Goal: Information Seeking & Learning: Check status

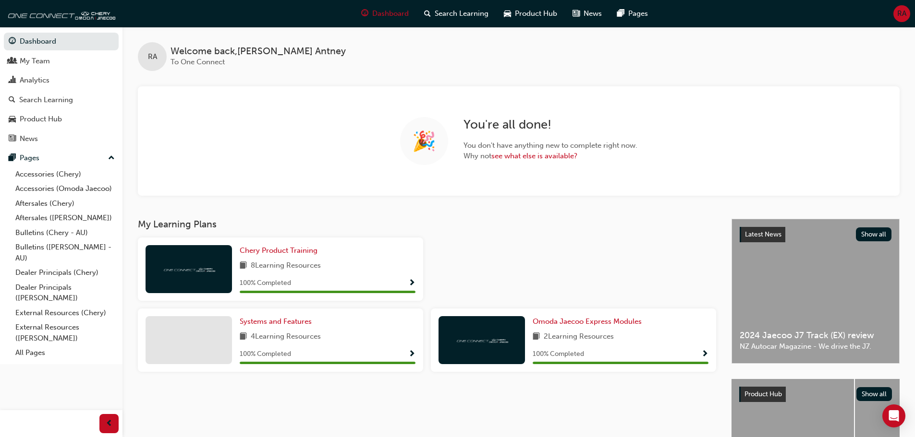
click at [898, 18] on span "RA" at bounding box center [901, 13] width 9 height 11
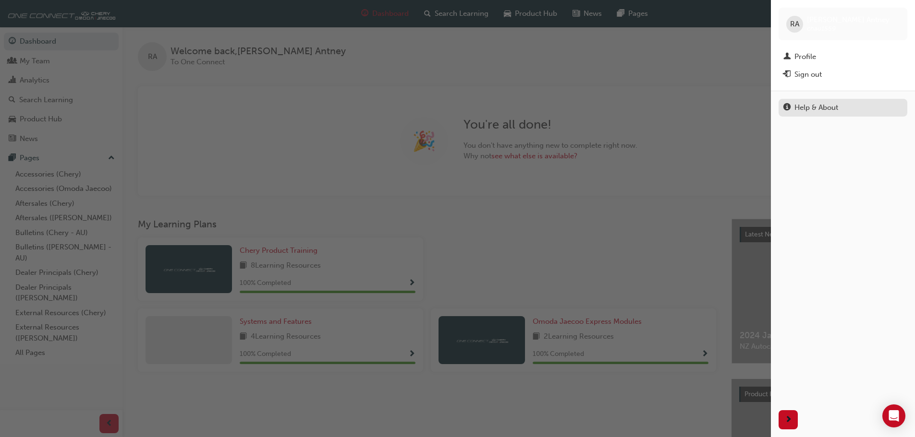
click at [818, 106] on div "Help & About" at bounding box center [816, 107] width 44 height 11
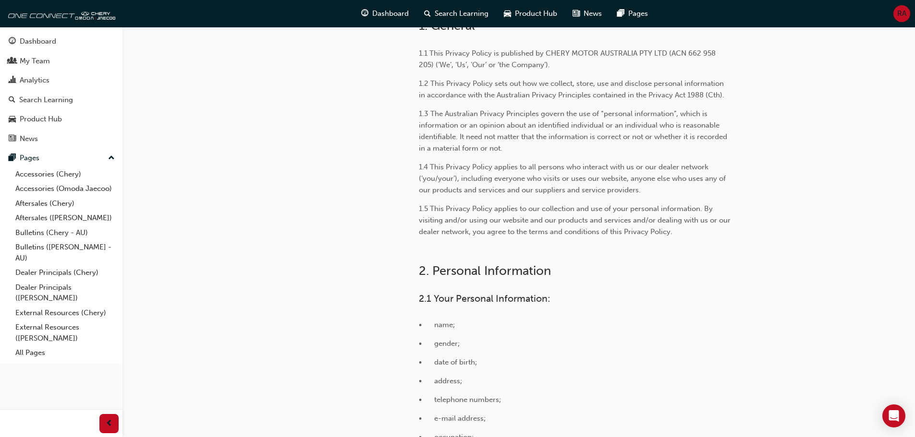
scroll to position [48, 0]
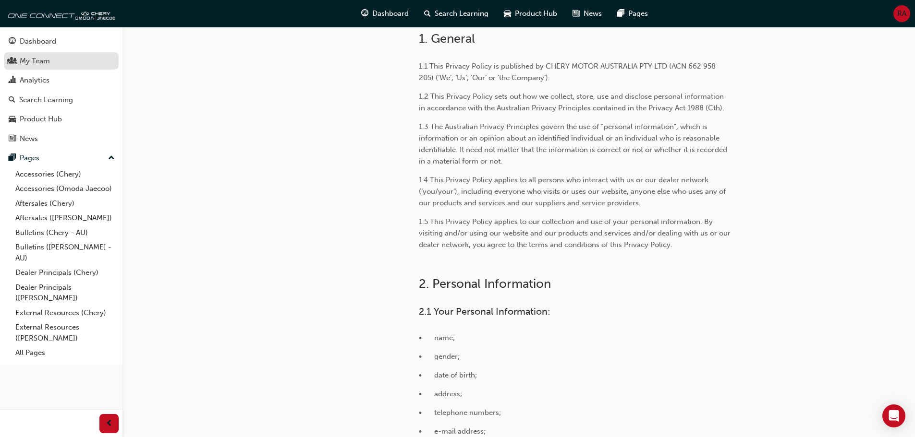
click at [21, 60] on div "My Team" at bounding box center [35, 61] width 30 height 11
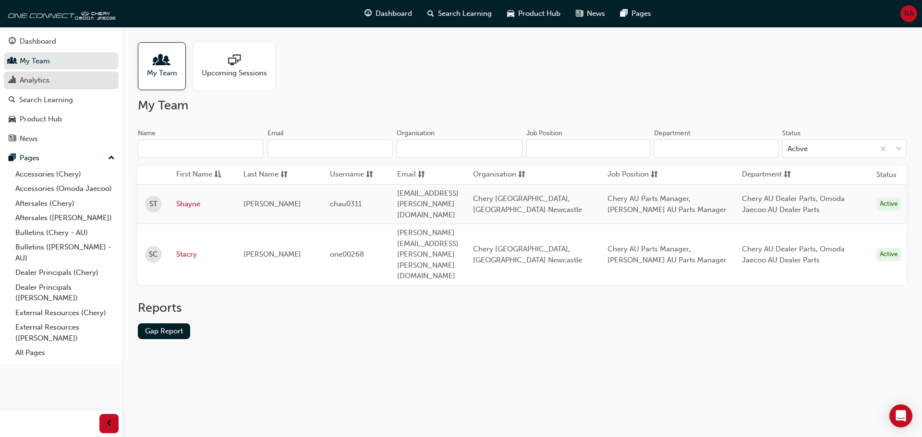
click at [81, 75] on div "Analytics" at bounding box center [61, 80] width 105 height 12
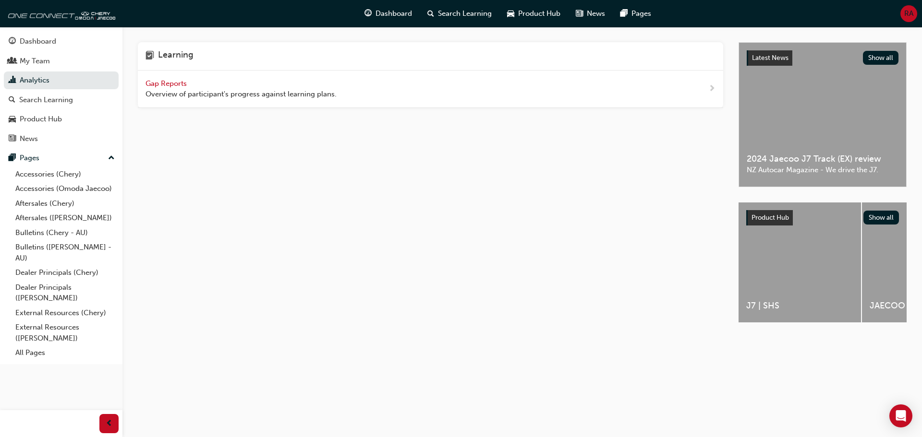
click at [172, 85] on span "Gap Reports" at bounding box center [166, 83] width 43 height 9
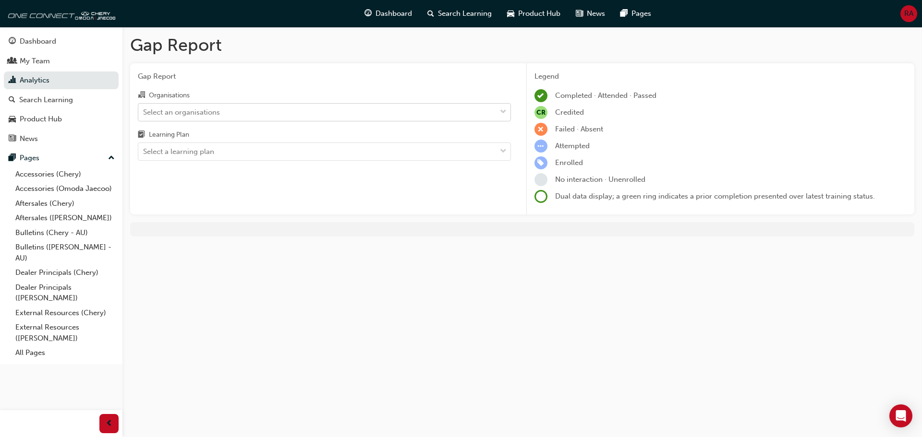
click at [187, 112] on div "Select an organisations" at bounding box center [181, 112] width 77 height 11
click at [144, 112] on input "Organisations Select an organisations" at bounding box center [143, 112] width 1 height 8
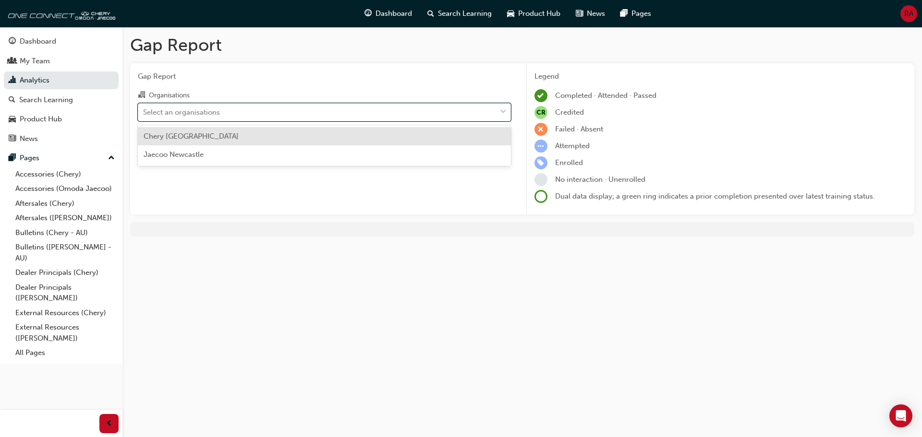
click at [185, 138] on span "Chery [GEOGRAPHIC_DATA]" at bounding box center [191, 136] width 95 height 9
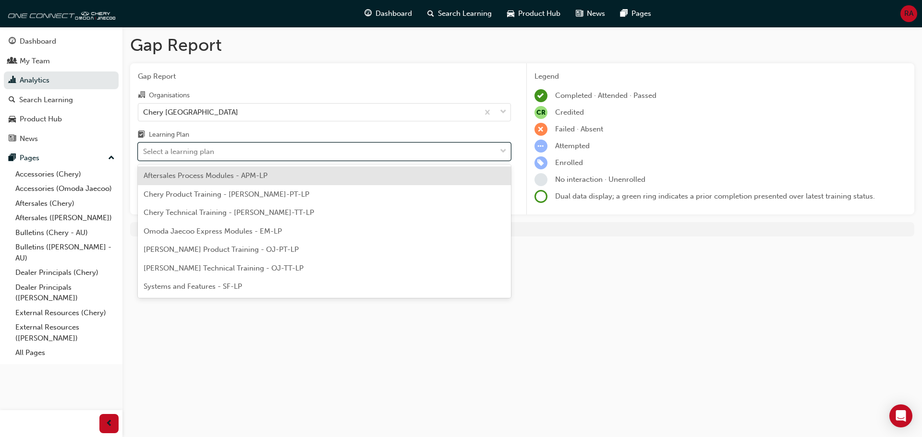
click at [183, 150] on div "Select a learning plan" at bounding box center [178, 151] width 71 height 11
click at [144, 150] on input "Learning Plan option Aftersales Process Modules - APM-LP focused, 1 of 7. 7 res…" at bounding box center [143, 151] width 1 height 8
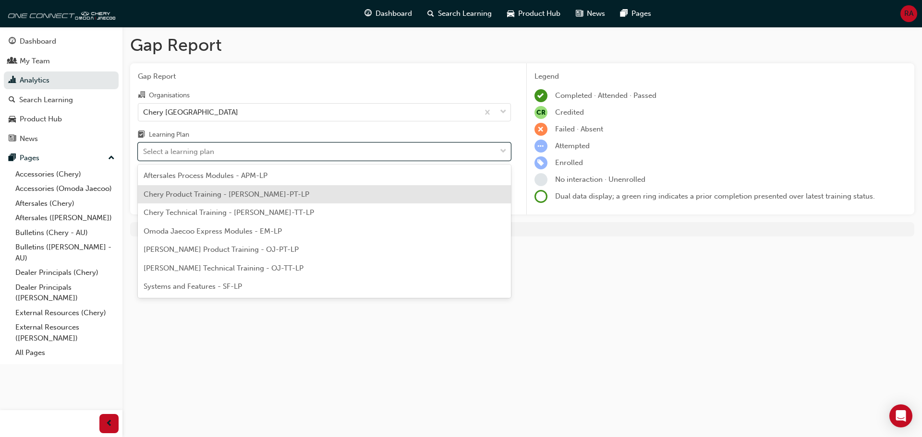
click at [182, 196] on span "Chery Product Training - [PERSON_NAME]-PT-LP" at bounding box center [227, 194] width 166 height 9
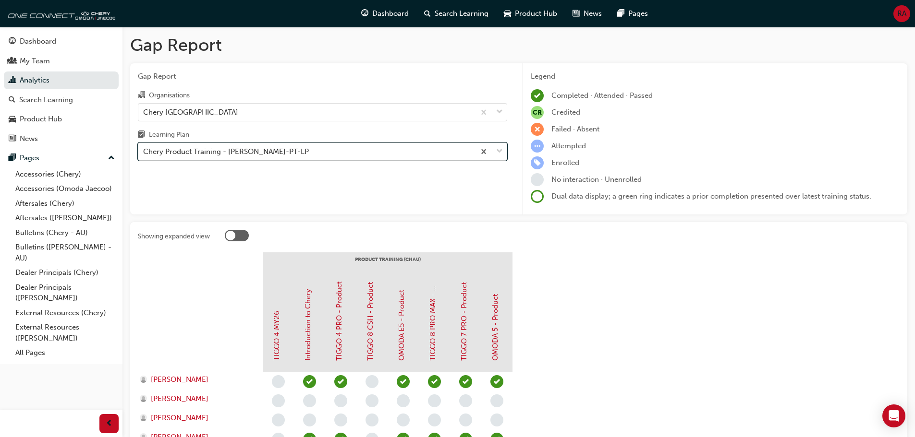
click at [235, 153] on div "Chery Product Training - [PERSON_NAME]-PT-LP" at bounding box center [226, 151] width 166 height 11
click at [144, 153] on input "Learning Plan option Chery Product Training - [PERSON_NAME]-PT-LP, selected. 0 …" at bounding box center [143, 151] width 1 height 8
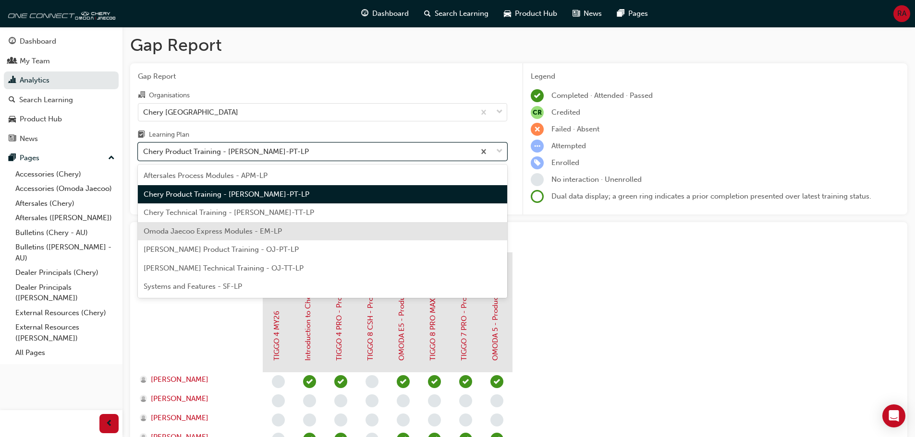
click at [196, 231] on span "Omoda Jaecoo Express Modules - EM-LP" at bounding box center [213, 231] width 138 height 9
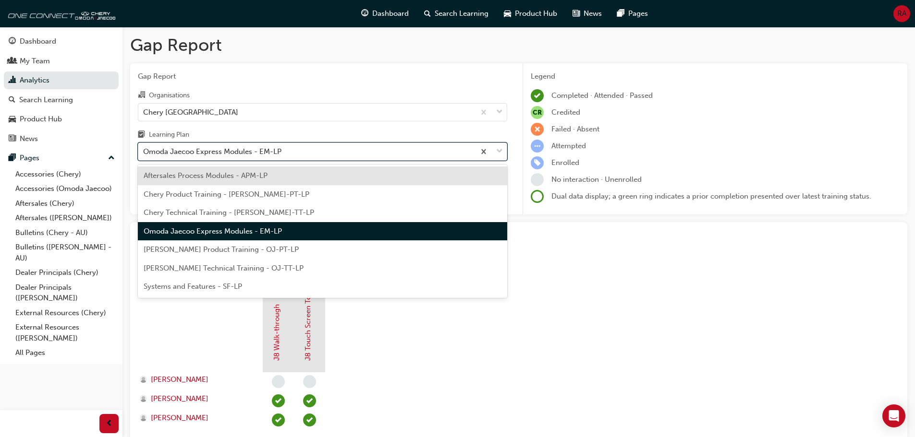
click at [332, 154] on div "Omoda Jaecoo Express Modules - EM-LP" at bounding box center [306, 152] width 337 height 17
click at [144, 154] on input "Learning Plan option Omoda Jaecoo Express Modules - EM-LP, selected. option Aft…" at bounding box center [143, 151] width 1 height 8
click at [281, 255] on div "[PERSON_NAME] Product Training - OJ-PT-LP" at bounding box center [322, 250] width 369 height 19
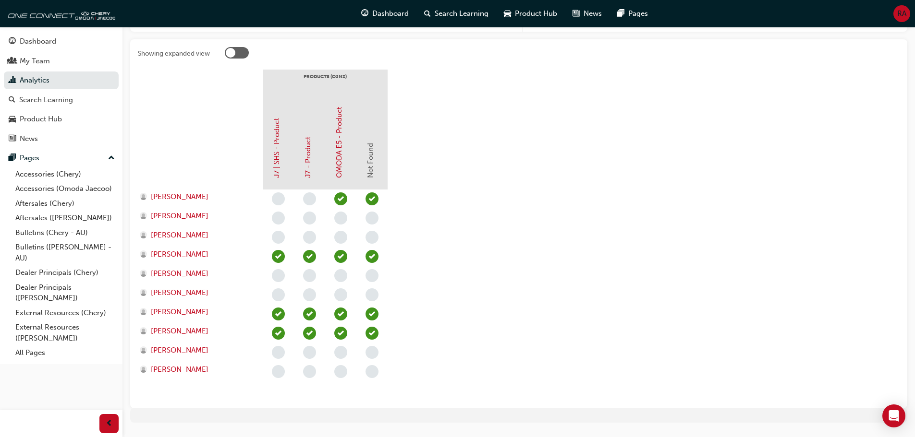
scroll to position [183, 0]
click at [42, 287] on link "Dealer Principals ([PERSON_NAME])" at bounding box center [65, 292] width 107 height 25
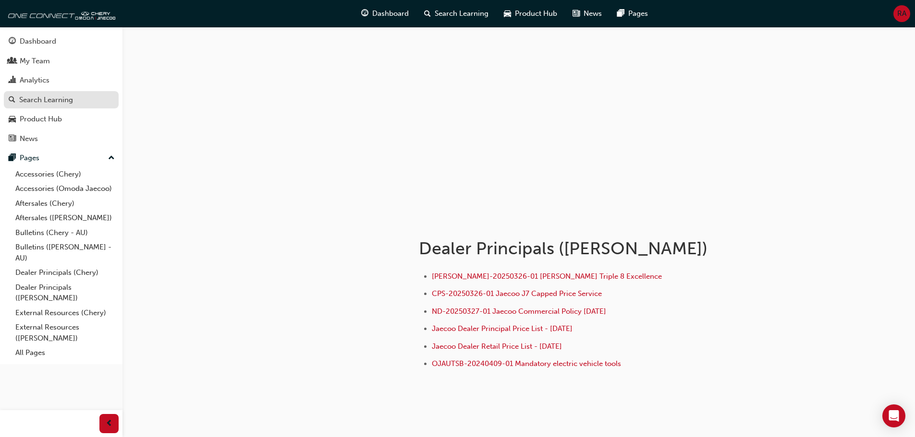
click at [31, 95] on div "Search Learning" at bounding box center [46, 100] width 54 height 11
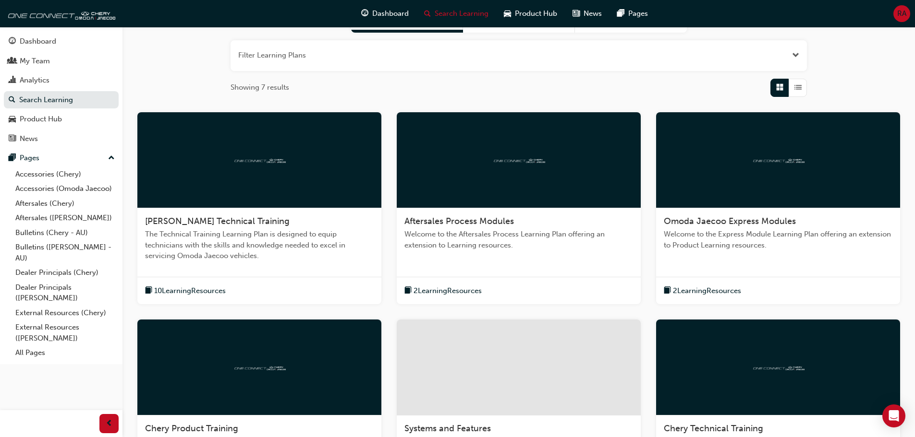
scroll to position [111, 0]
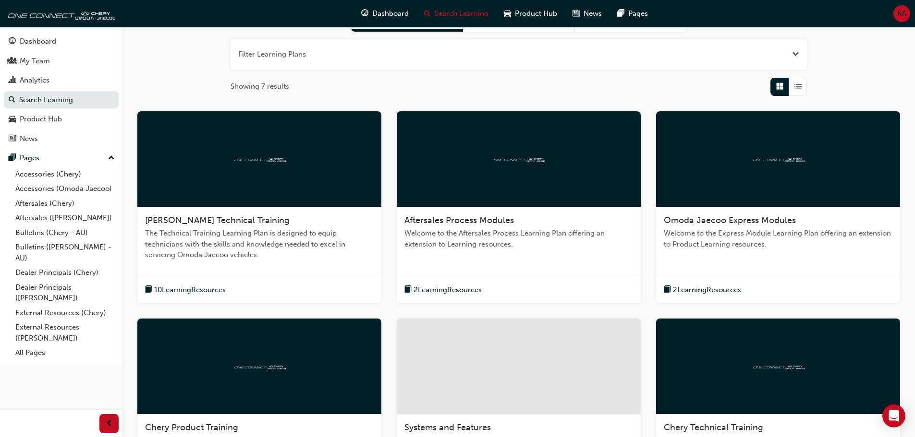
click at [545, 63] on button "button" at bounding box center [518, 54] width 576 height 31
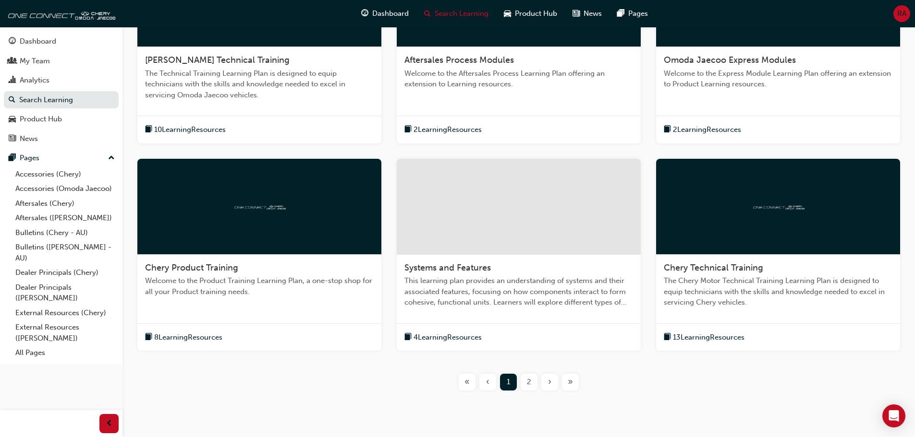
scroll to position [324, 0]
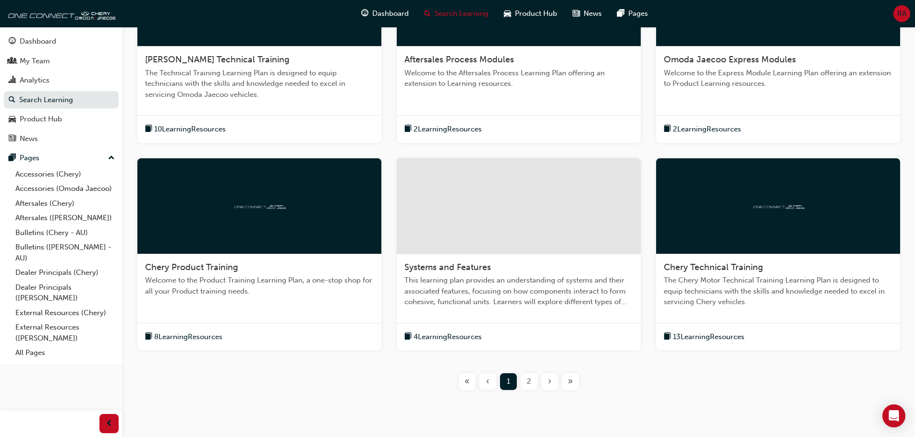
click at [202, 290] on span "Welcome to the Product Training Learning Plan, a one-stop shop for all your Pro…" at bounding box center [259, 286] width 229 height 22
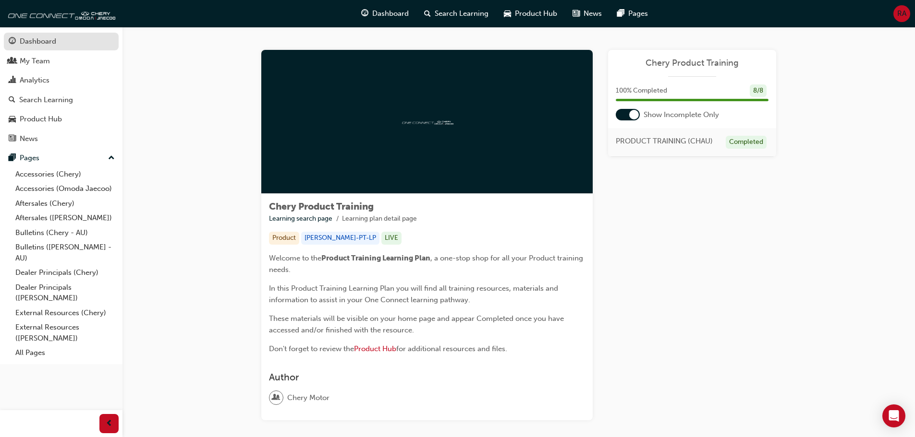
click at [26, 42] on div "Dashboard" at bounding box center [38, 41] width 36 height 11
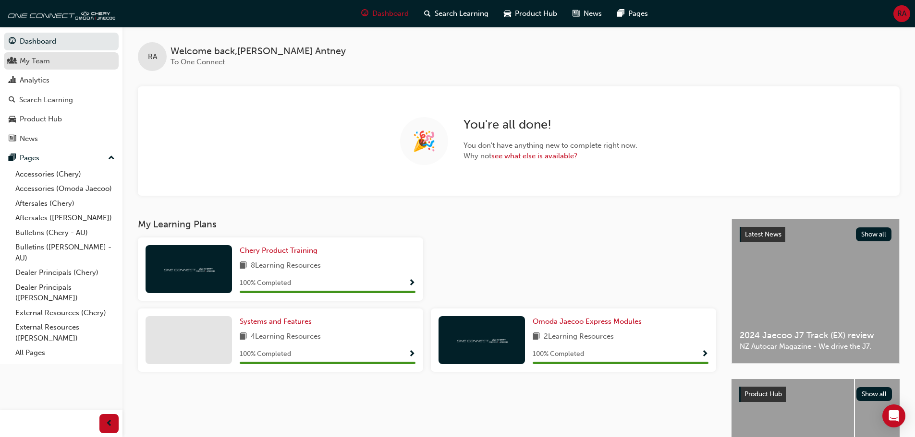
click at [46, 65] on div "My Team" at bounding box center [35, 61] width 30 height 11
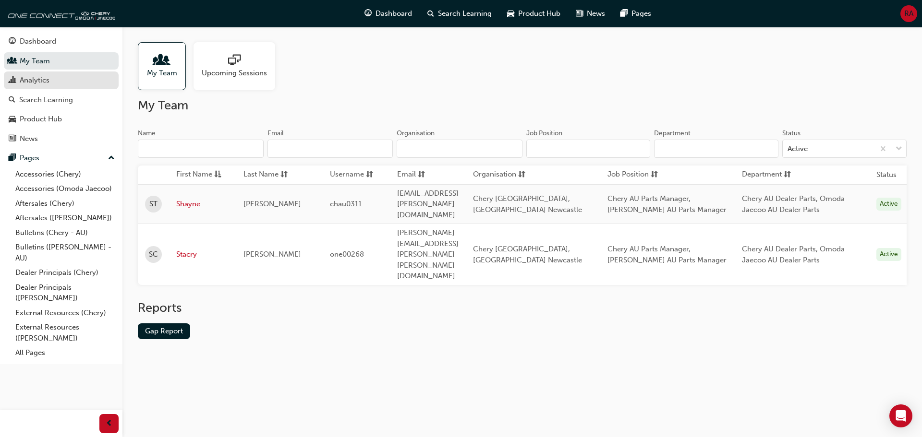
click at [42, 76] on div "Analytics" at bounding box center [35, 80] width 30 height 11
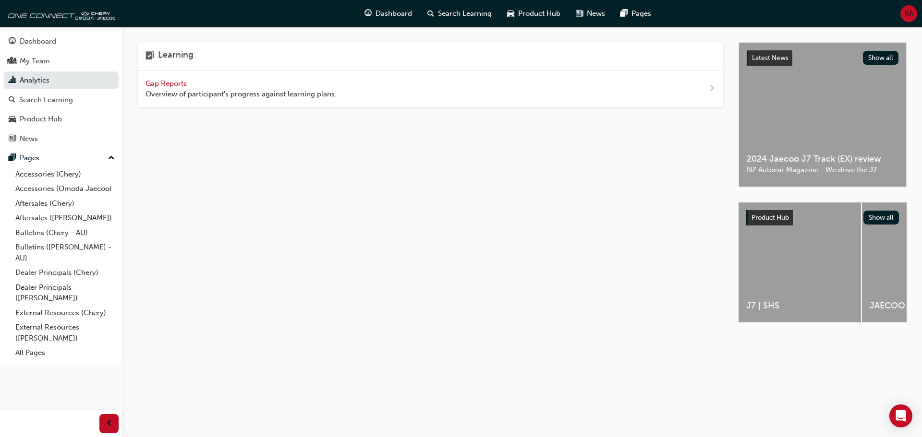
click at [163, 85] on span "Gap Reports" at bounding box center [166, 83] width 43 height 9
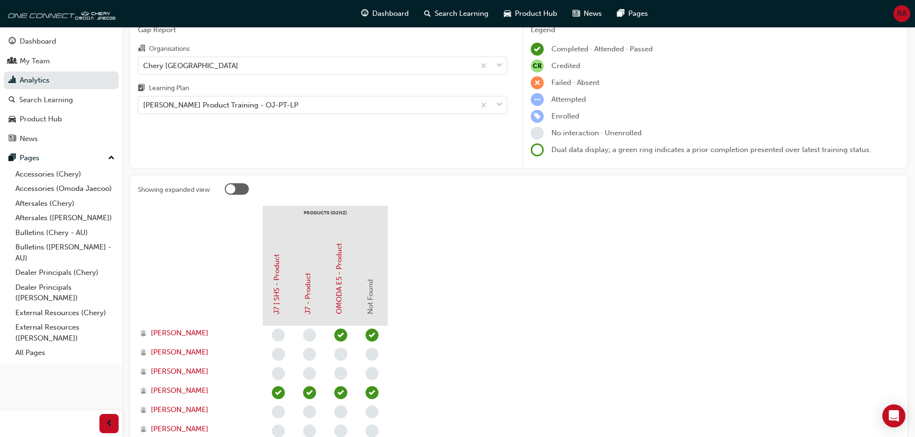
scroll to position [12, 0]
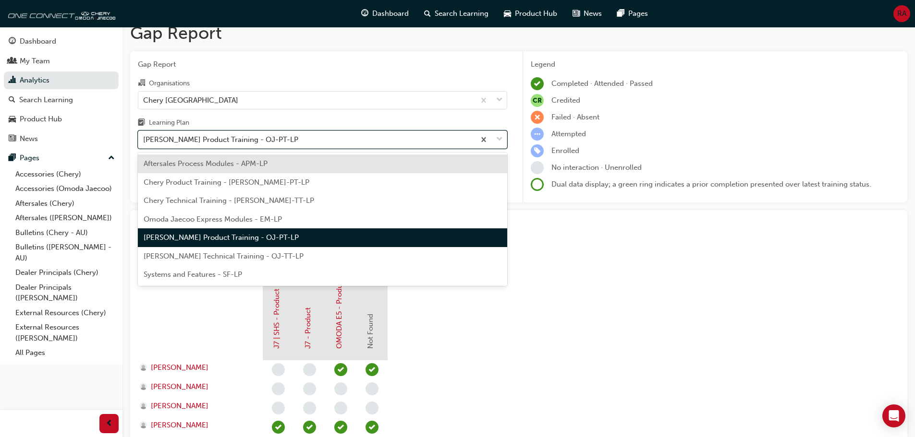
click at [223, 133] on div "[PERSON_NAME] Product Training - OJ-PT-LP" at bounding box center [306, 140] width 337 height 17
click at [144, 135] on input "Learning Plan option Aftersales Process Modules - APM-LP focused, 1 of 7. 7 res…" at bounding box center [143, 139] width 1 height 8
click at [219, 182] on span "Chery Product Training - [PERSON_NAME]-PT-LP" at bounding box center [227, 182] width 166 height 9
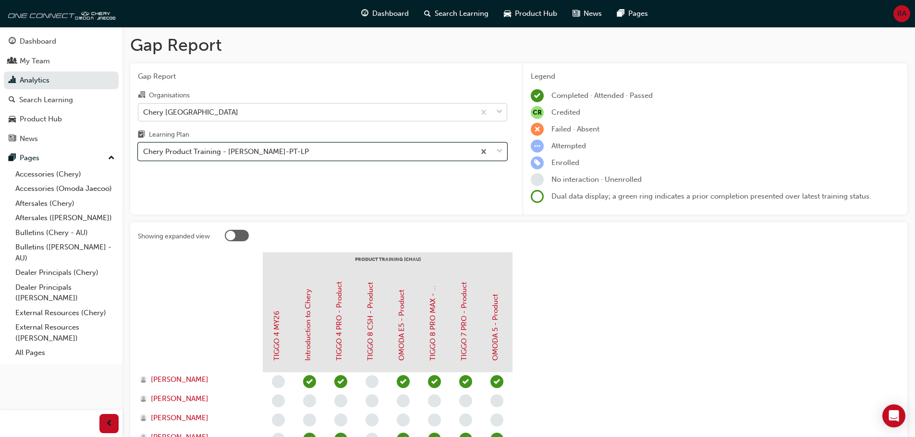
click at [172, 105] on div "Chery [GEOGRAPHIC_DATA]" at bounding box center [306, 112] width 337 height 17
click at [144, 108] on input "Organisations Chery [GEOGRAPHIC_DATA]" at bounding box center [143, 112] width 1 height 8
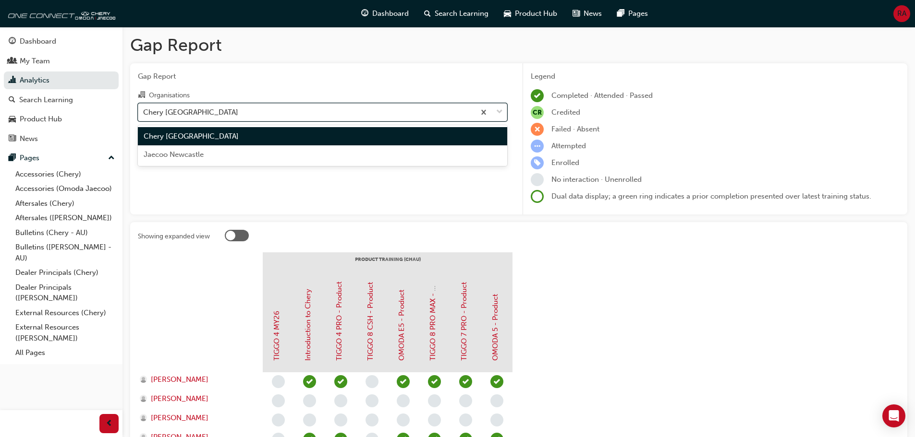
click at [172, 105] on div "Chery [GEOGRAPHIC_DATA]" at bounding box center [306, 112] width 337 height 17
click at [144, 108] on input "Organisations option Chery Newcastle North focused, 1 of 2. 2 results available…" at bounding box center [143, 112] width 1 height 8
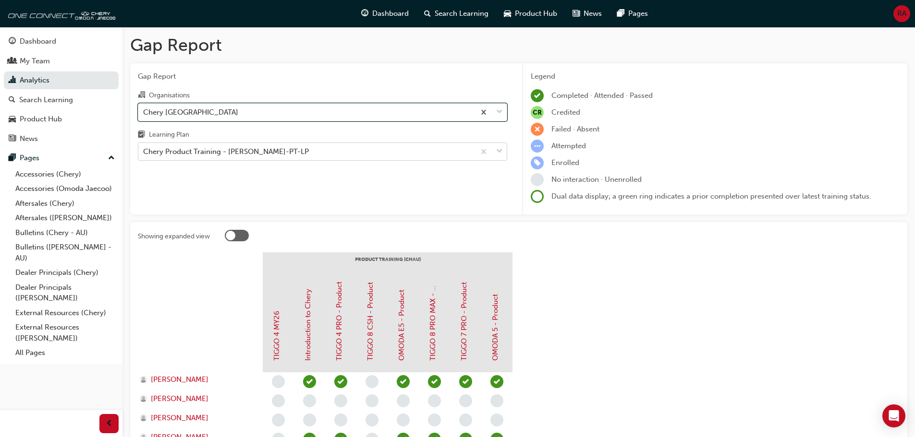
click at [194, 150] on div "Chery Product Training - [PERSON_NAME]-PT-LP" at bounding box center [226, 151] width 166 height 11
click at [144, 150] on input "Learning Plan Chery Product Training - [PERSON_NAME]-PT-LP" at bounding box center [143, 151] width 1 height 8
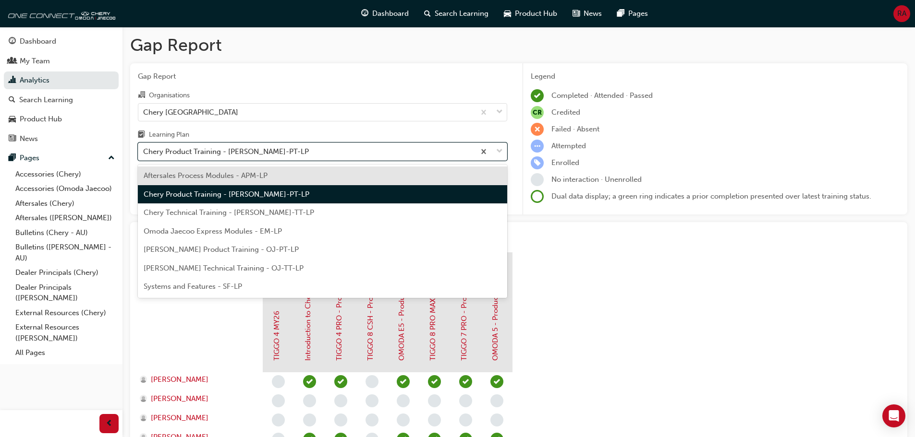
click at [217, 180] on div "Aftersales Process Modules - APM-LP" at bounding box center [322, 176] width 369 height 19
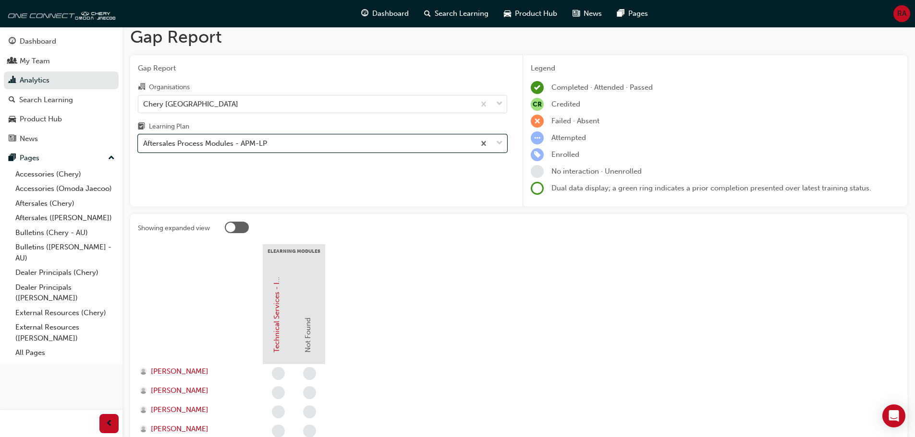
scroll to position [15, 0]
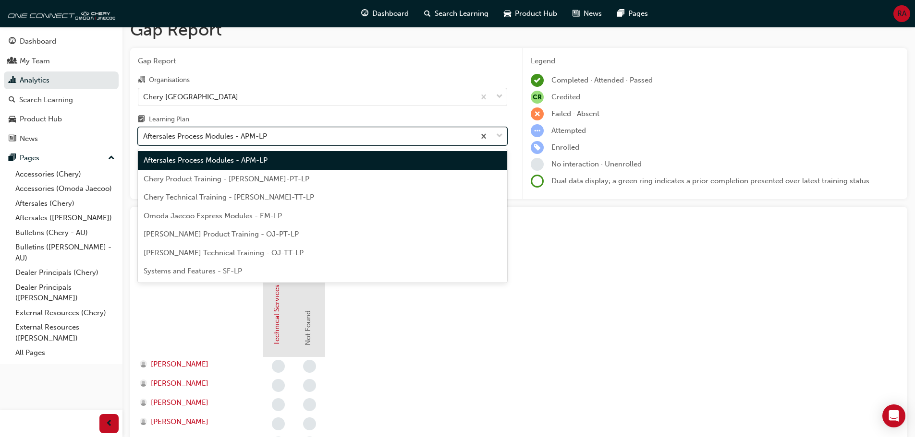
click at [188, 133] on div "Aftersales Process Modules - APM-LP" at bounding box center [205, 136] width 124 height 11
click at [144, 133] on input "Learning Plan option Aftersales Process Modules - APM-LP, selected. option Afte…" at bounding box center [143, 136] width 1 height 8
click at [192, 175] on span "Chery Product Training - [PERSON_NAME]-PT-LP" at bounding box center [227, 179] width 166 height 9
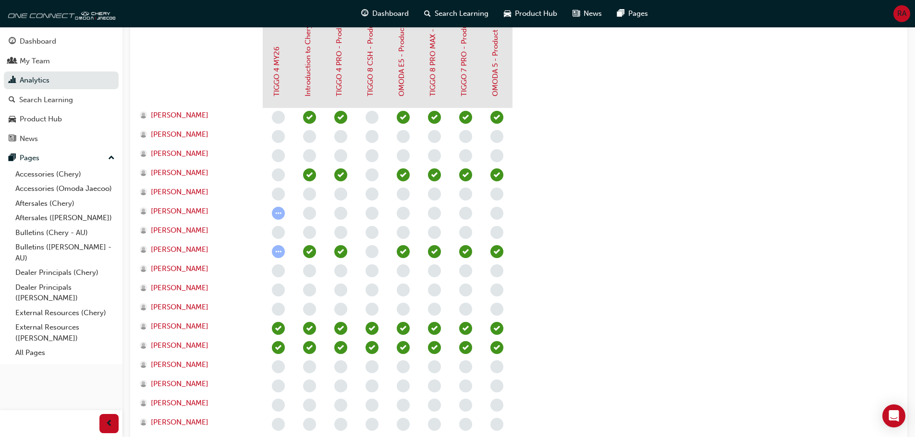
scroll to position [263, 0]
click at [283, 256] on span "learningRecordVerb_ATTEMPT-icon" at bounding box center [278, 253] width 13 height 13
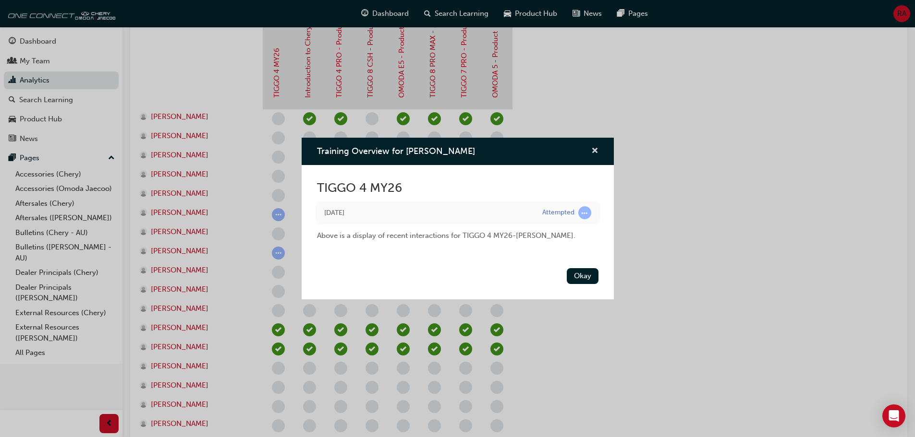
click at [595, 153] on span "cross-icon" at bounding box center [594, 151] width 7 height 9
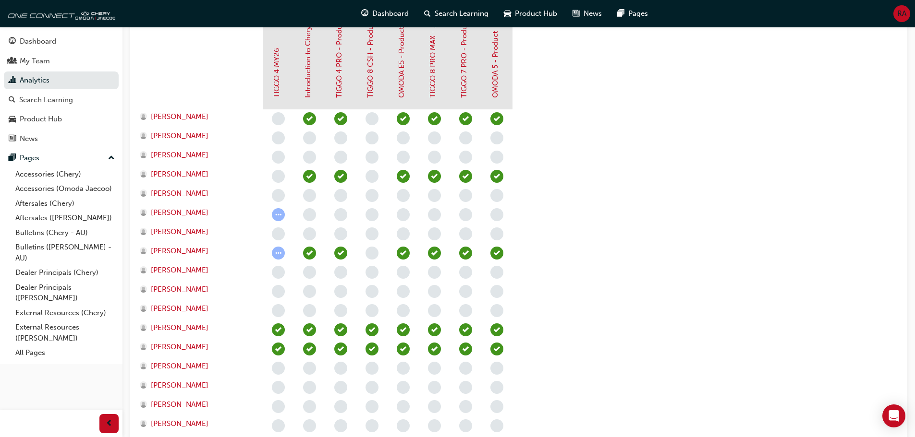
click at [283, 216] on span "learningRecordVerb_ATTEMPT-icon" at bounding box center [278, 214] width 13 height 13
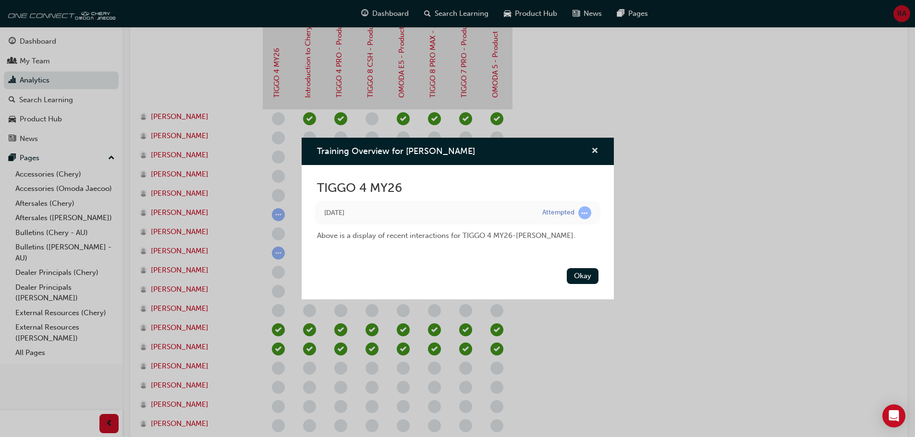
click at [594, 147] on span "cross-icon" at bounding box center [594, 151] width 7 height 9
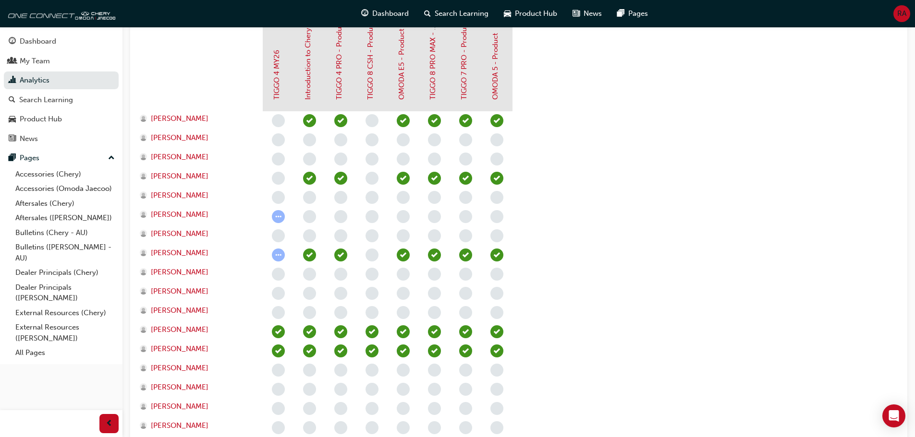
scroll to position [262, 0]
